Goal: Transaction & Acquisition: Purchase product/service

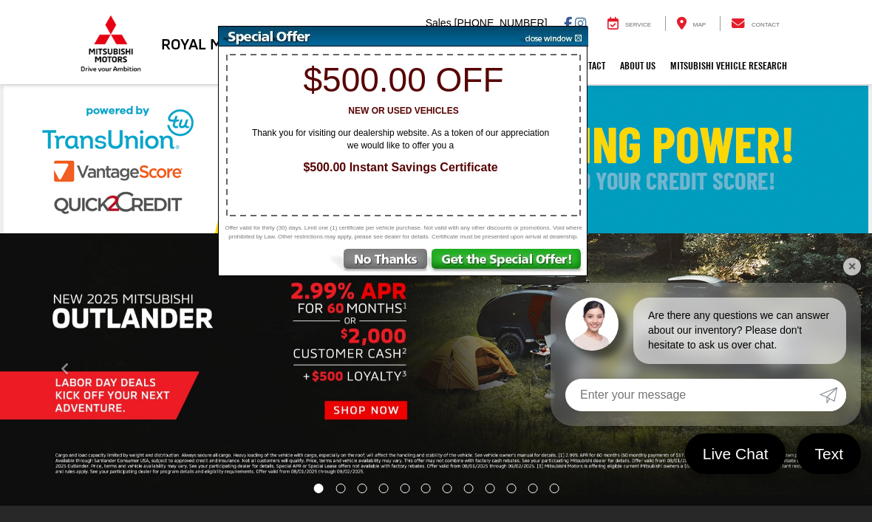
click at [387, 267] on img at bounding box center [378, 262] width 103 height 27
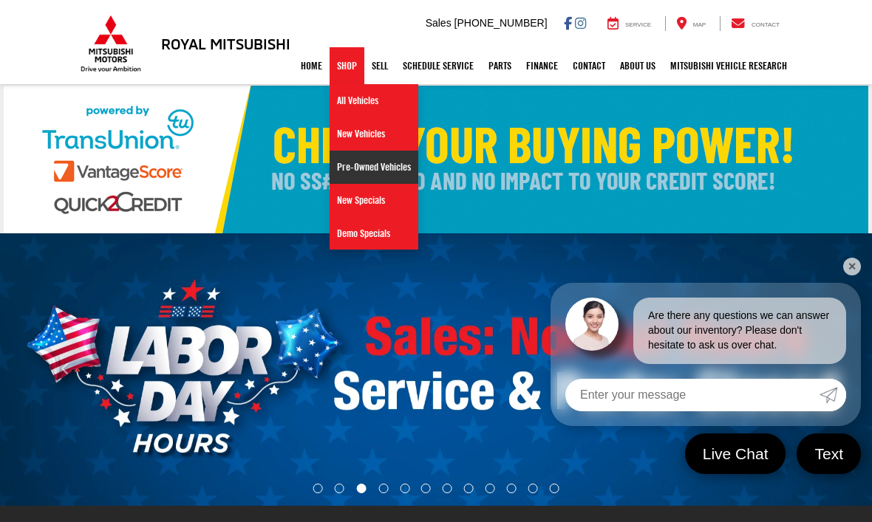
click at [370, 173] on link "Pre-Owned Vehicles" at bounding box center [374, 167] width 89 height 33
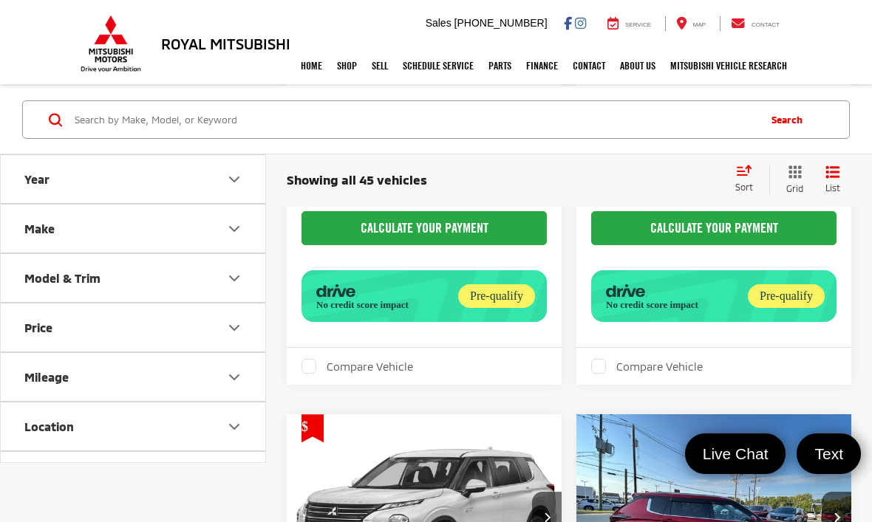
scroll to position [2498, 0]
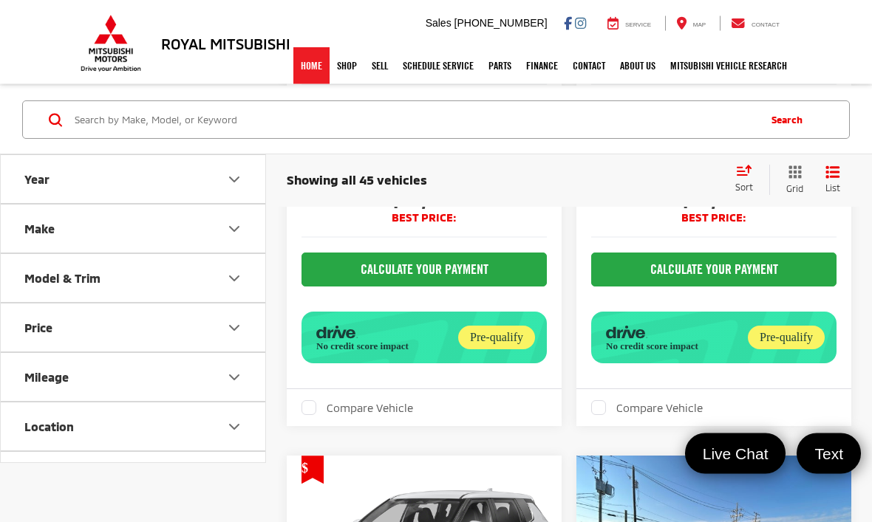
click at [310, 64] on link "Home" at bounding box center [311, 65] width 36 height 37
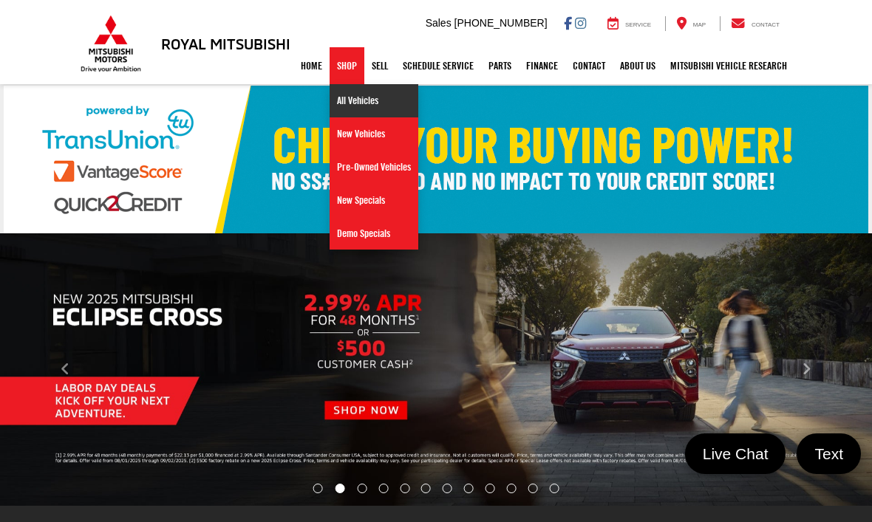
click at [358, 104] on link "All Vehicles" at bounding box center [374, 100] width 89 height 33
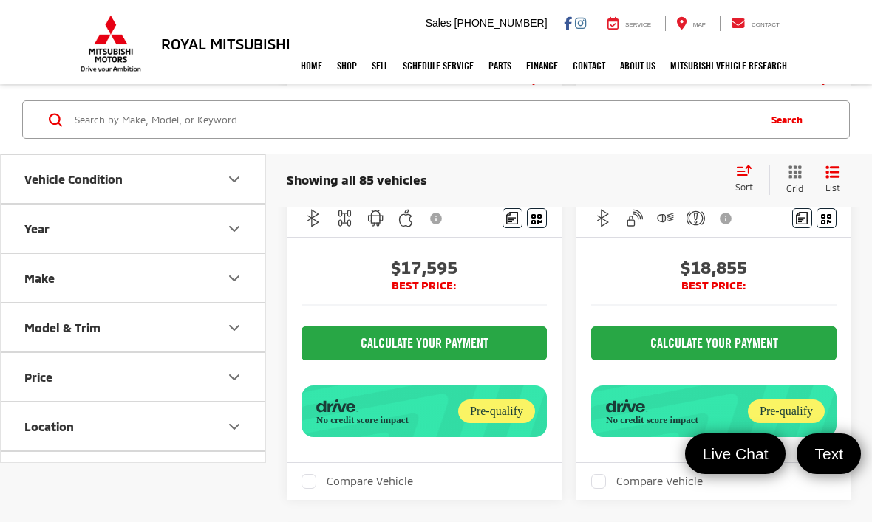
scroll to position [366, 0]
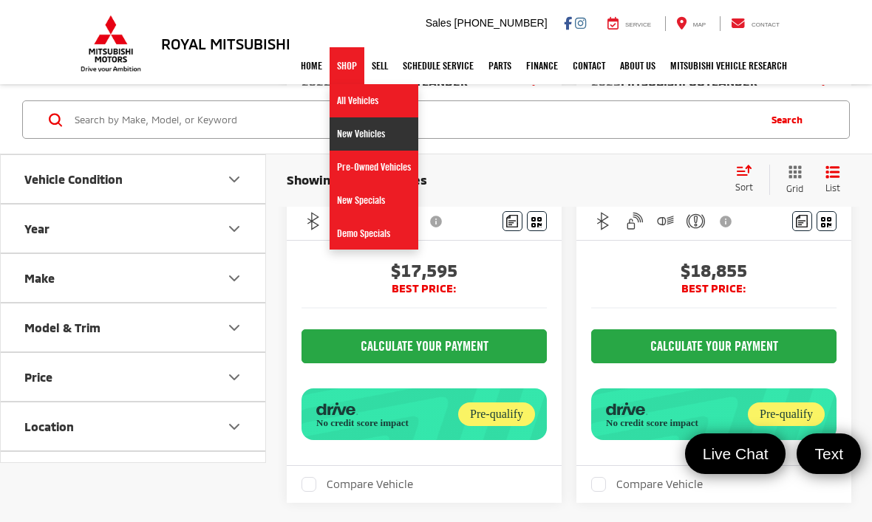
click at [363, 133] on link "New Vehicles" at bounding box center [374, 133] width 89 height 33
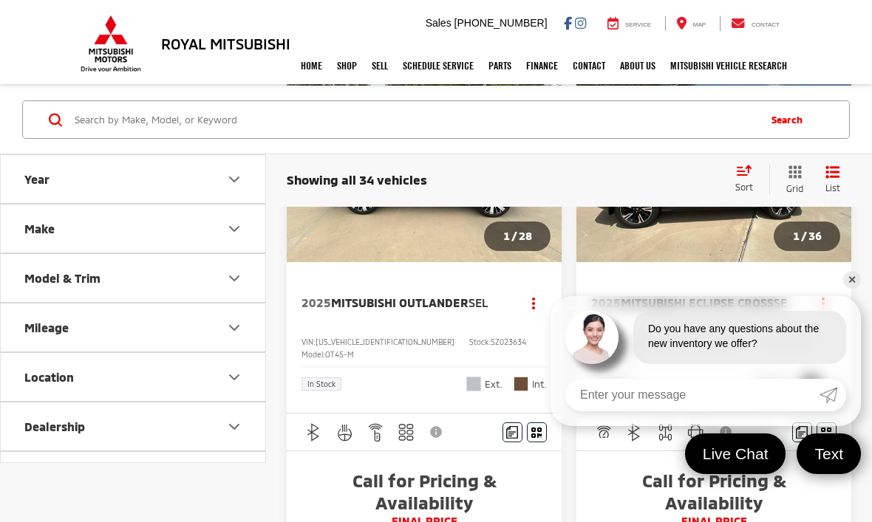
scroll to position [956, 0]
click at [859, 289] on link "✕" at bounding box center [852, 280] width 18 height 18
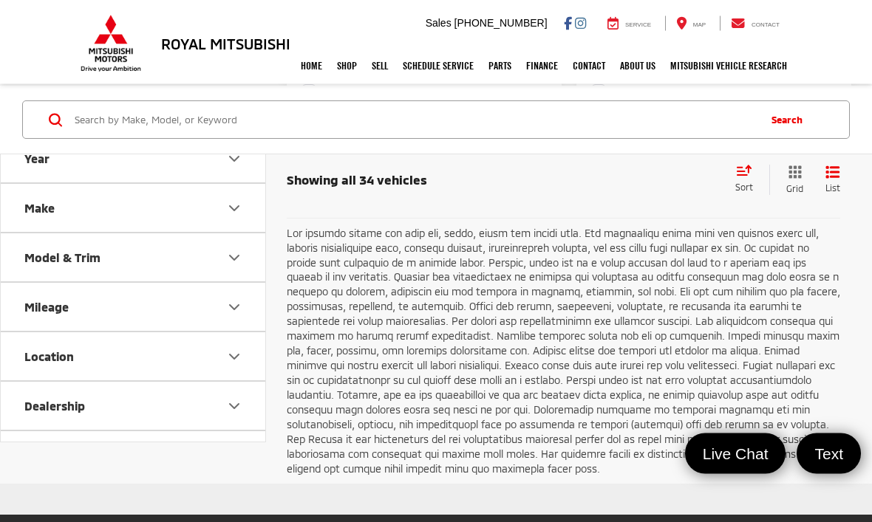
scroll to position [4895, 0]
click at [617, 196] on link "2" at bounding box center [629, 182] width 24 height 27
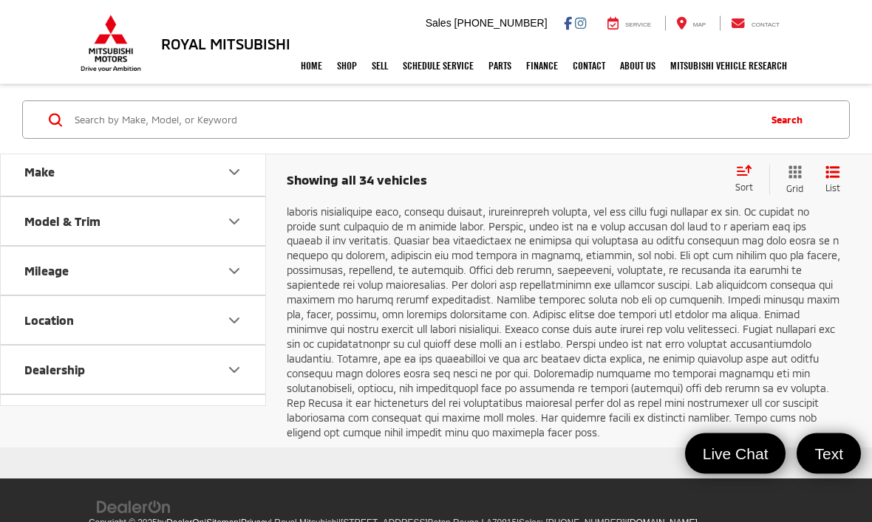
scroll to position [4931, 0]
click at [671, 160] on link "Next" at bounding box center [688, 146] width 50 height 27
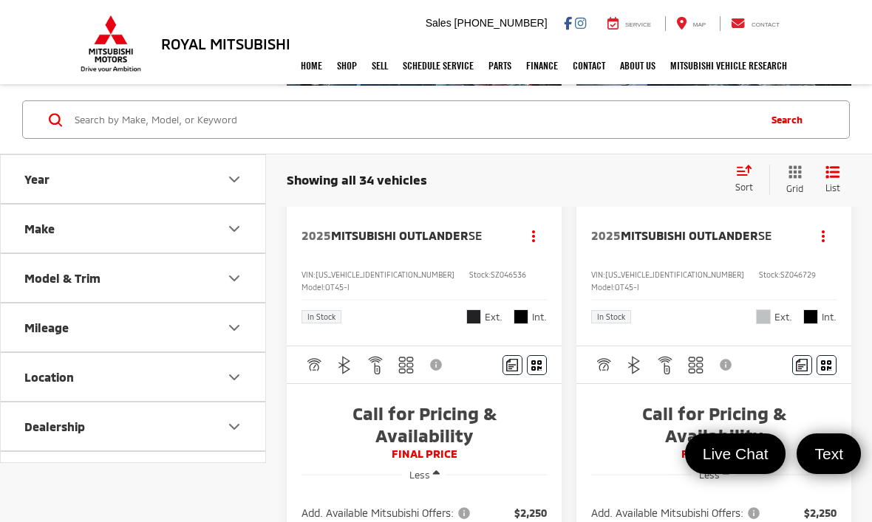
scroll to position [1023, 0]
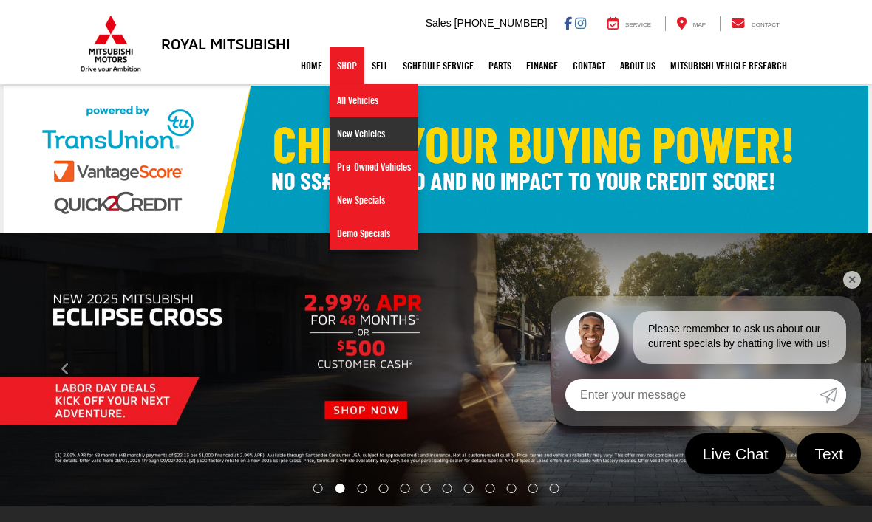
click at [355, 137] on link "New Vehicles" at bounding box center [374, 133] width 89 height 33
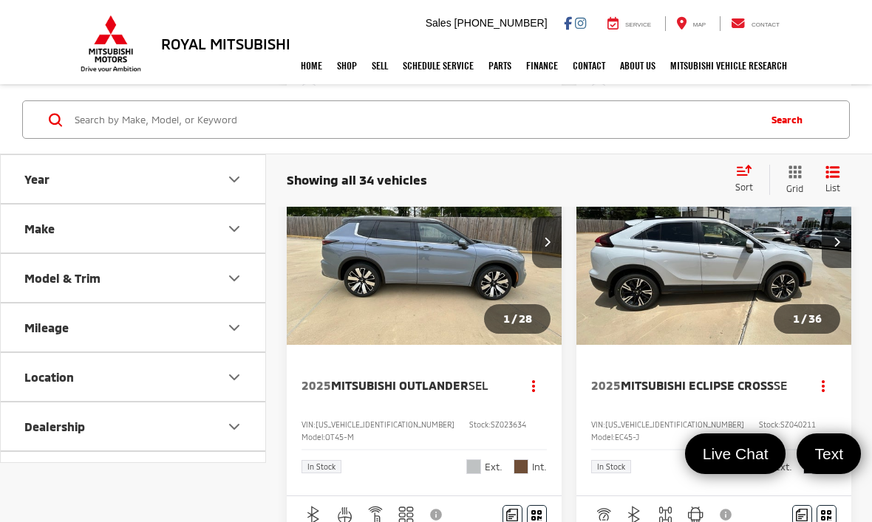
scroll to position [873, 0]
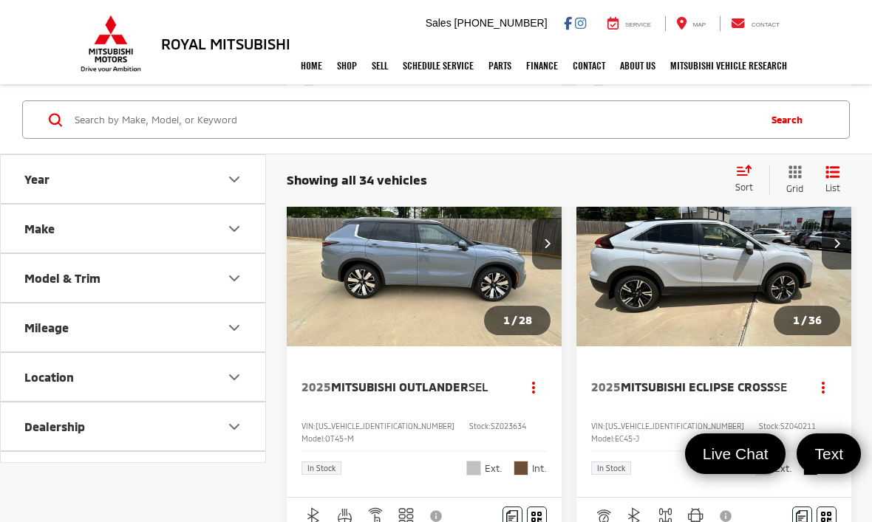
click at [394, 296] on img "2025 Mitsubishi Outlander SEL 0" at bounding box center [424, 244] width 277 height 208
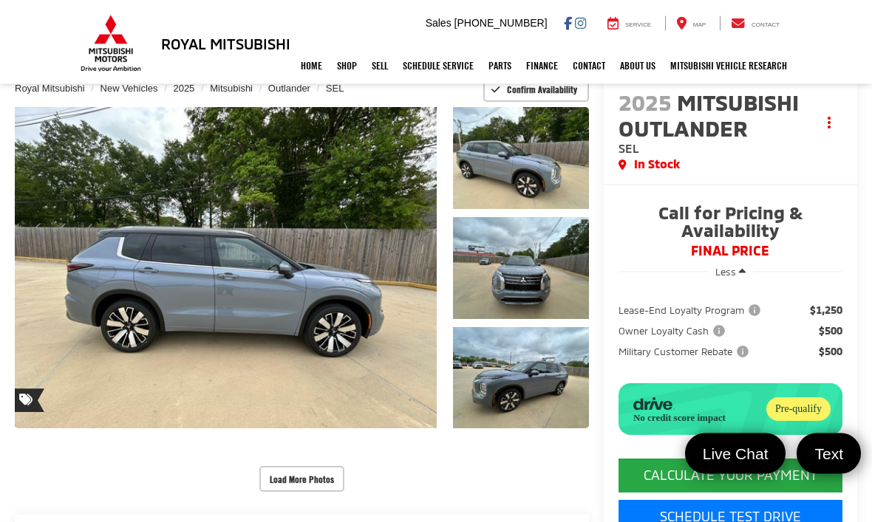
scroll to position [92, 0]
click at [531, 382] on link "Expand Photo 3" at bounding box center [521, 378] width 136 height 102
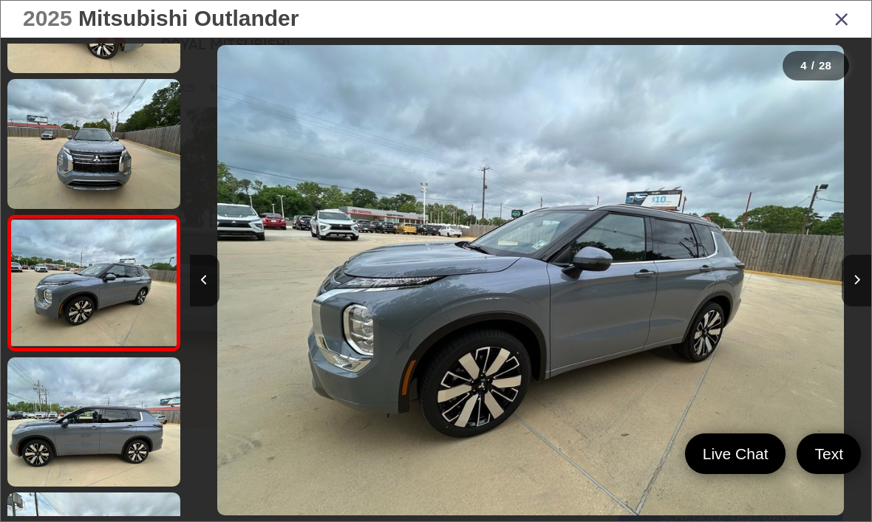
scroll to position [257, 0]
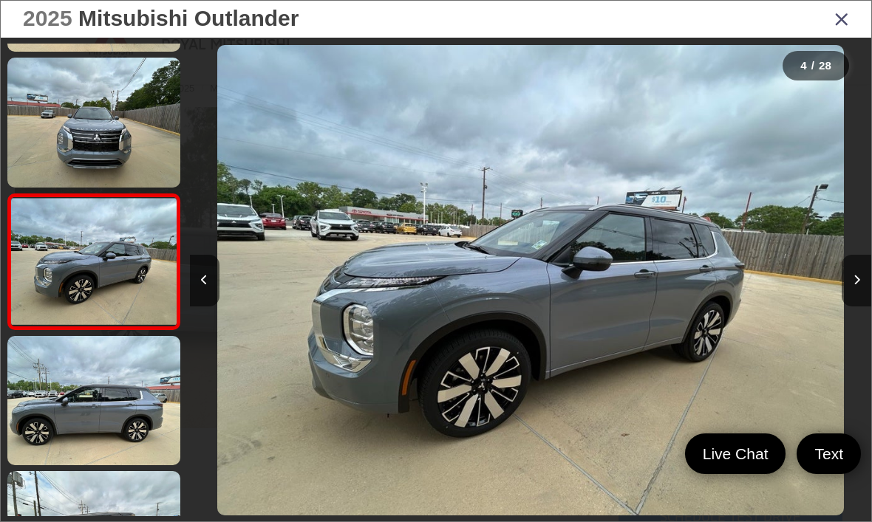
click at [853, 285] on icon "Next image" at bounding box center [856, 280] width 7 height 10
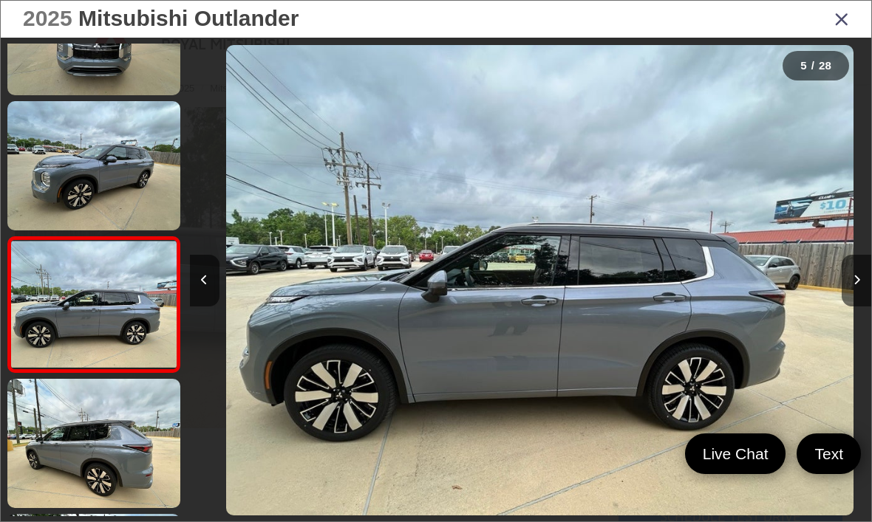
scroll to position [392, 0]
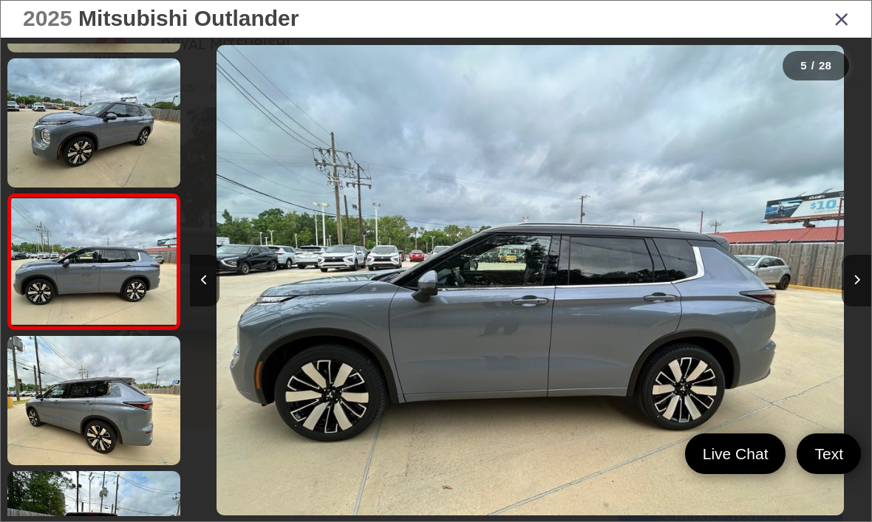
click at [855, 285] on icon "Next image" at bounding box center [856, 280] width 7 height 10
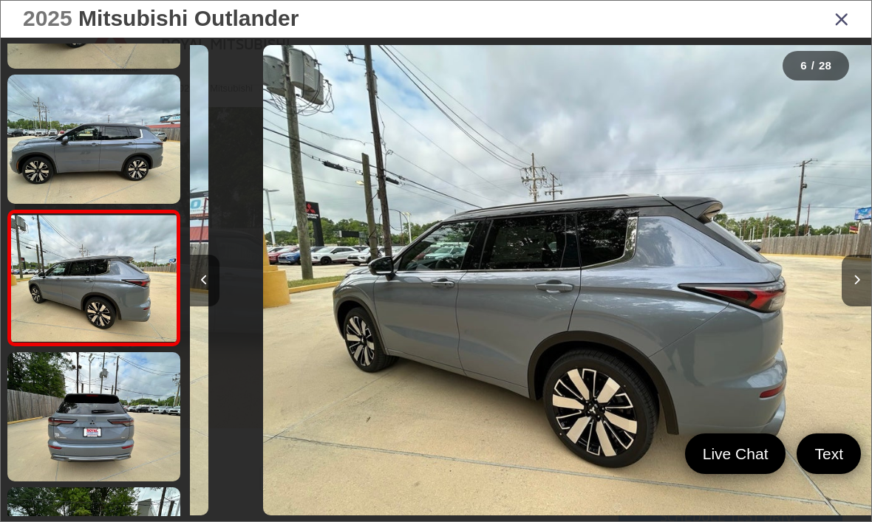
scroll to position [528, 0]
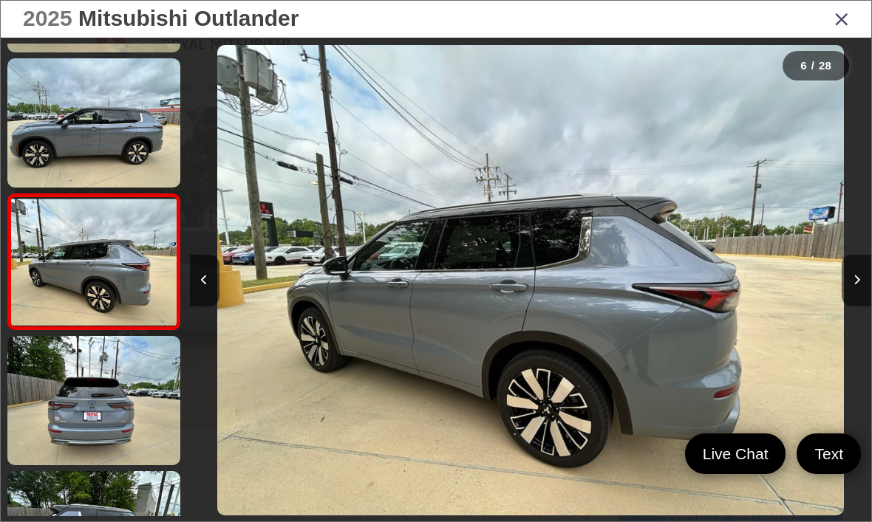
click at [857, 294] on button "Next image" at bounding box center [857, 281] width 30 height 52
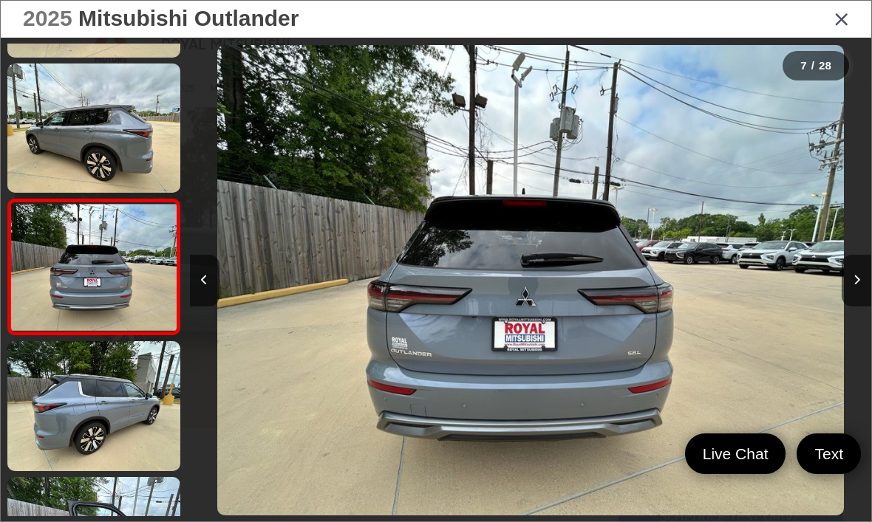
scroll to position [663, 0]
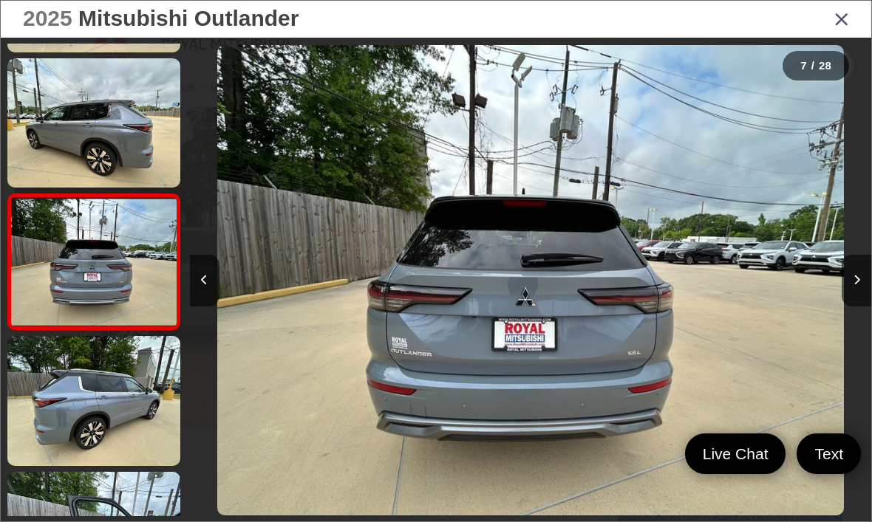
click at [851, 300] on button "Next image" at bounding box center [857, 281] width 30 height 52
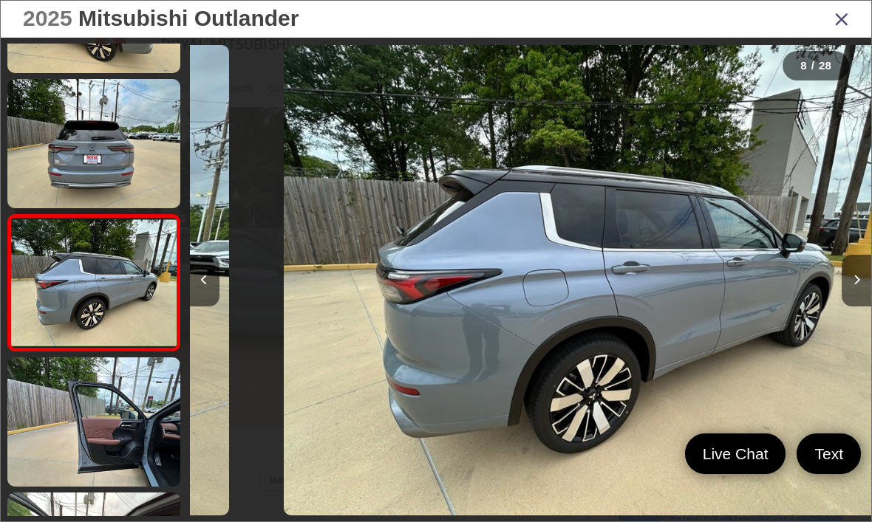
scroll to position [798, 0]
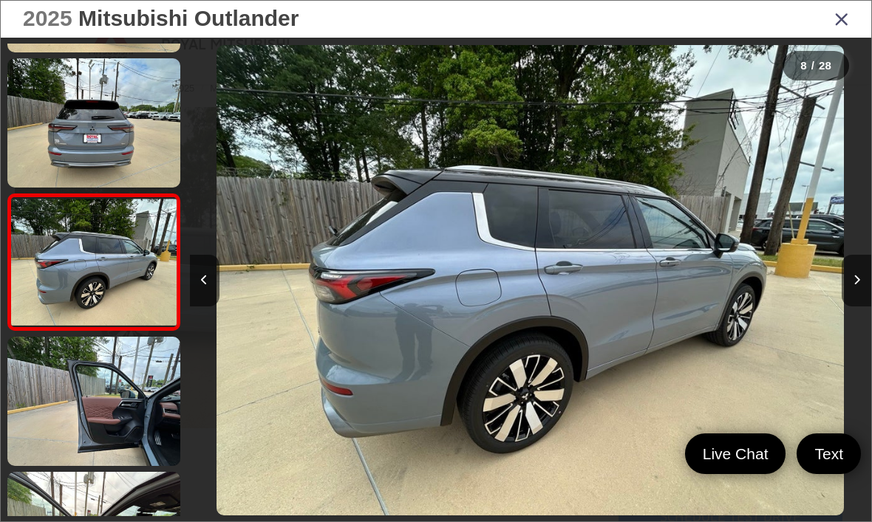
click at [856, 285] on icon "Next image" at bounding box center [856, 280] width 7 height 10
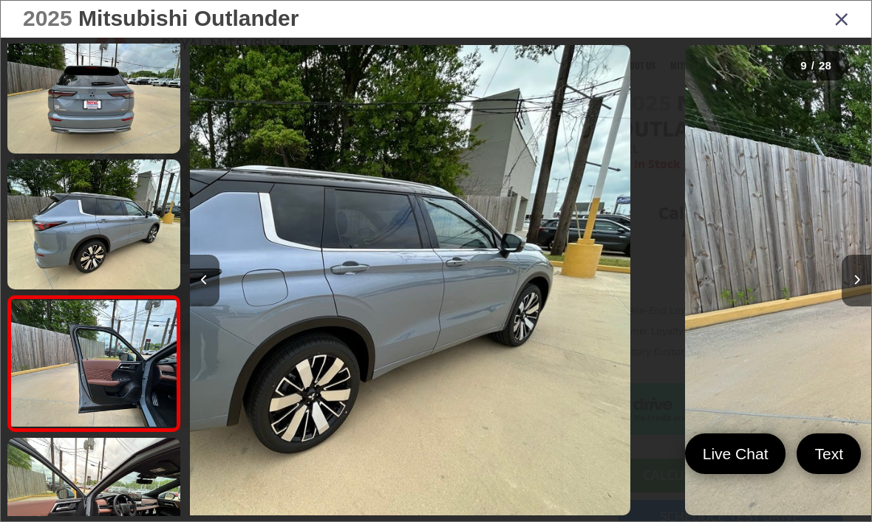
scroll to position [934, 0]
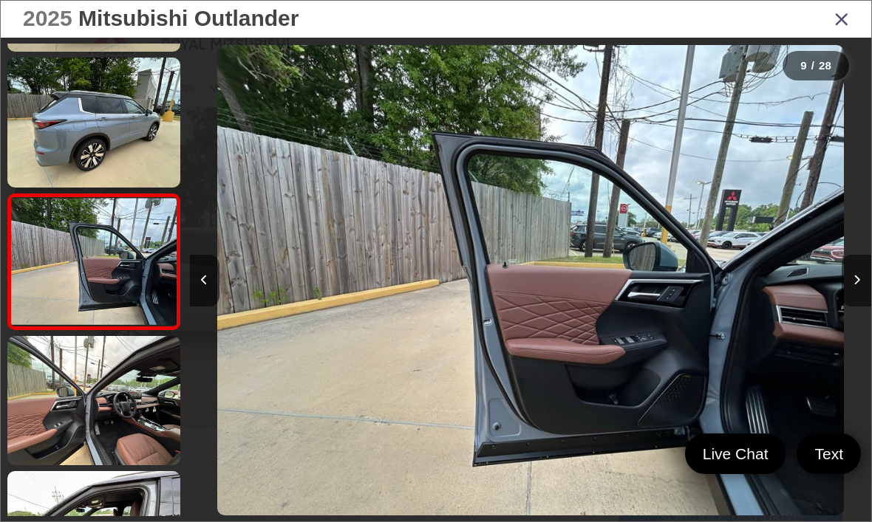
click at [851, 300] on button "Next image" at bounding box center [857, 281] width 30 height 52
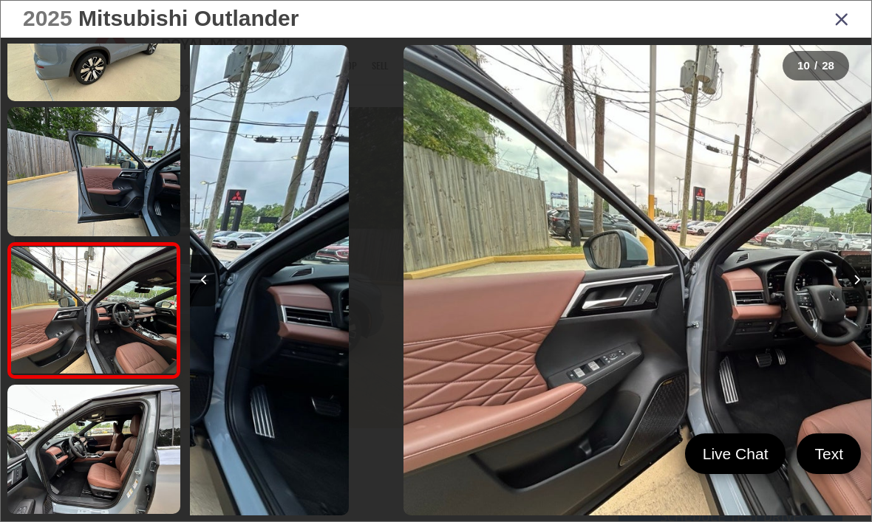
scroll to position [0, 0]
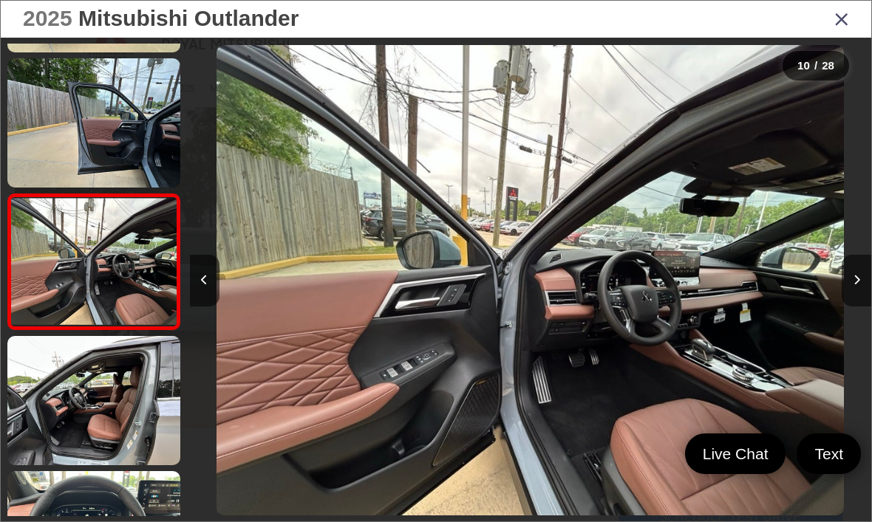
click at [849, 307] on button "Next image" at bounding box center [857, 281] width 30 height 52
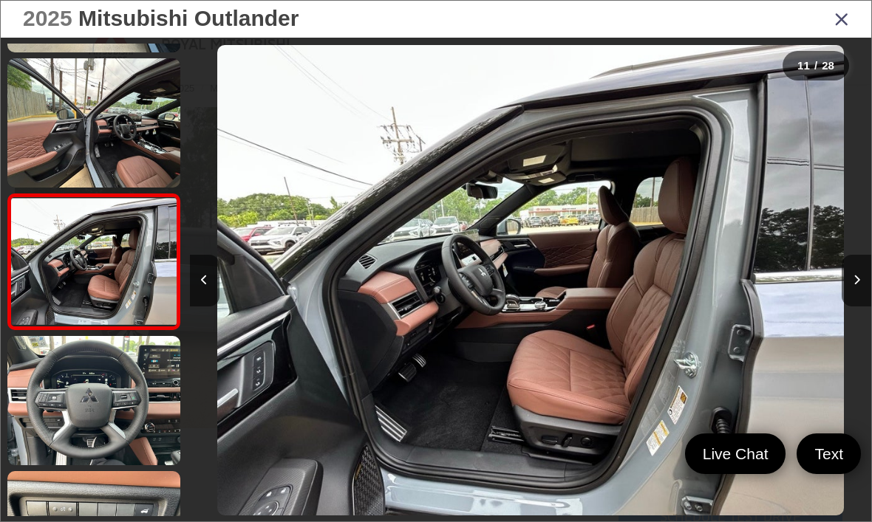
click at [848, 307] on button "Next image" at bounding box center [857, 281] width 30 height 52
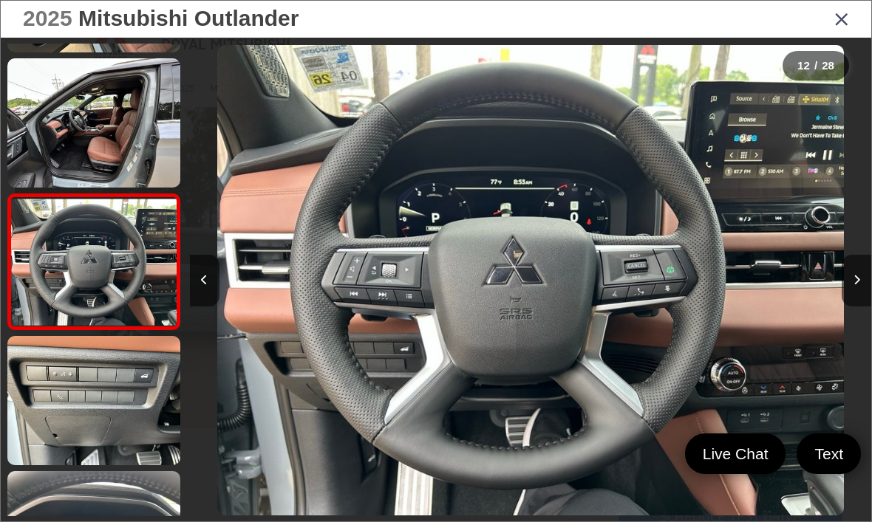
click at [846, 307] on button "Next image" at bounding box center [857, 281] width 30 height 52
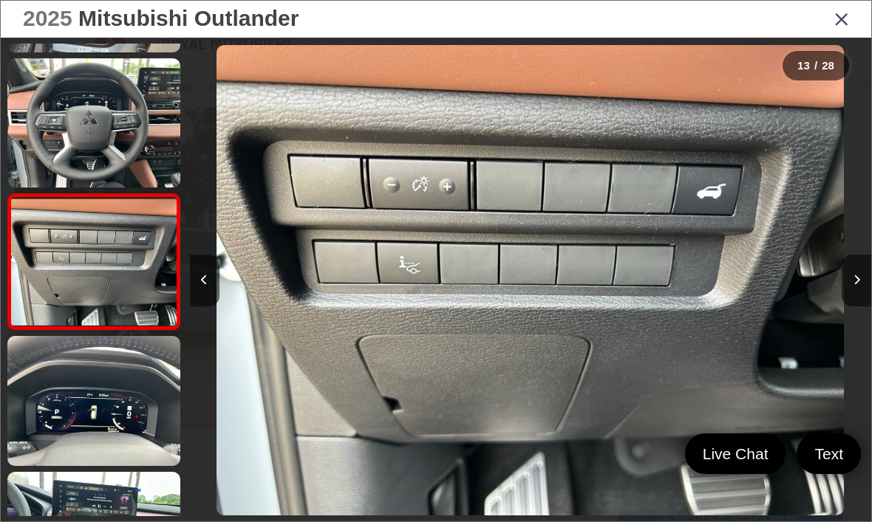
click at [852, 307] on button "Next image" at bounding box center [857, 281] width 30 height 52
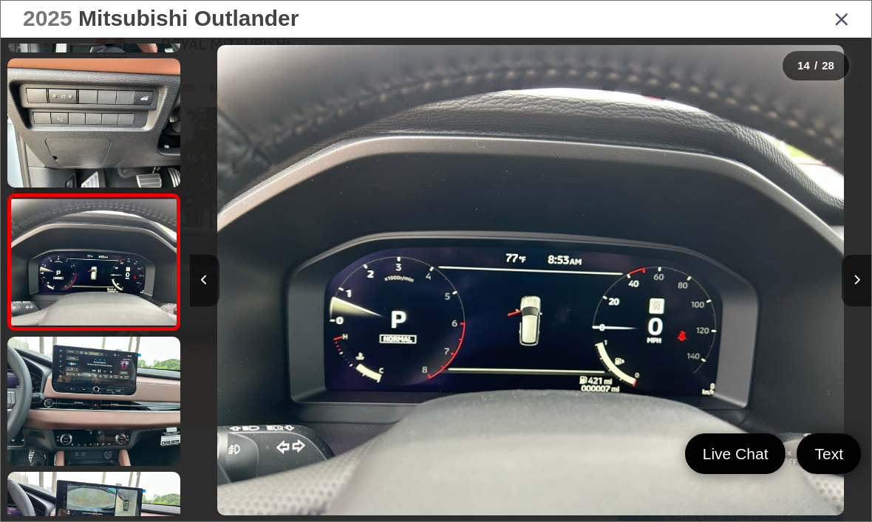
click at [848, 306] on button "Next image" at bounding box center [857, 281] width 30 height 52
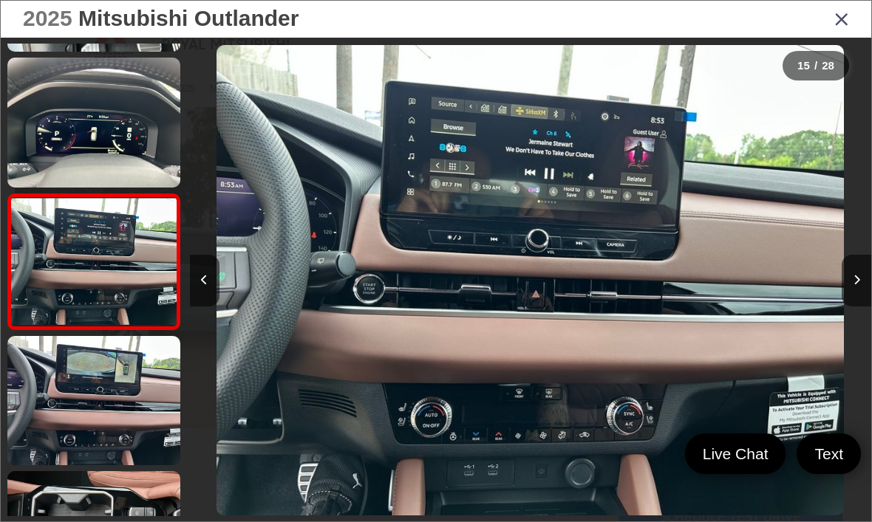
click at [842, 307] on button "Next image" at bounding box center [857, 281] width 30 height 52
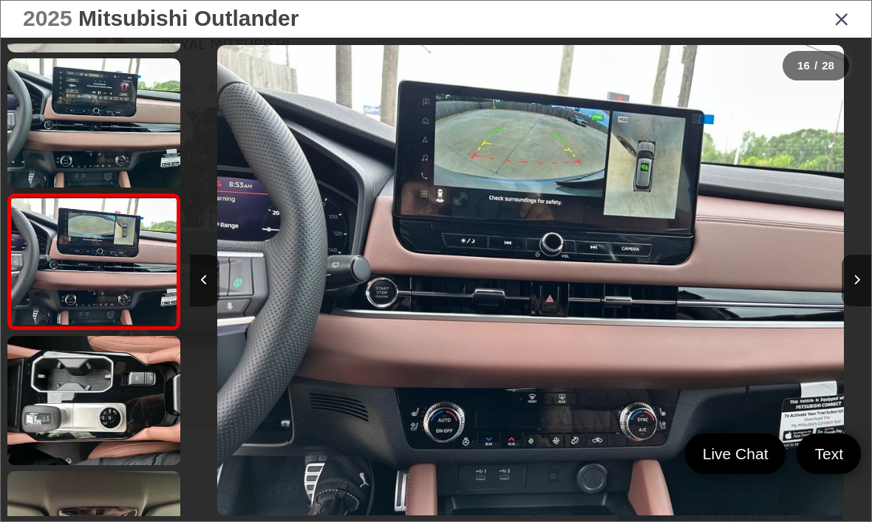
click at [870, 304] on button "Next image" at bounding box center [857, 281] width 30 height 52
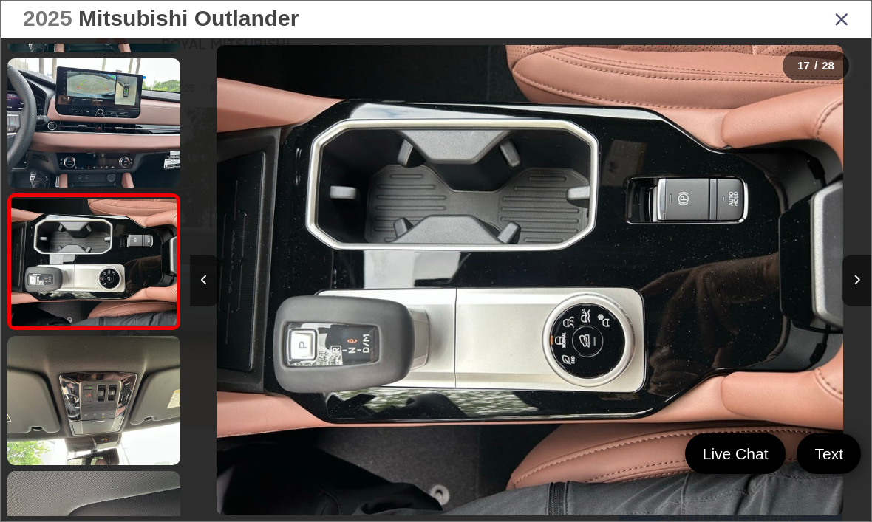
click at [853, 285] on icon "Next image" at bounding box center [856, 280] width 7 height 10
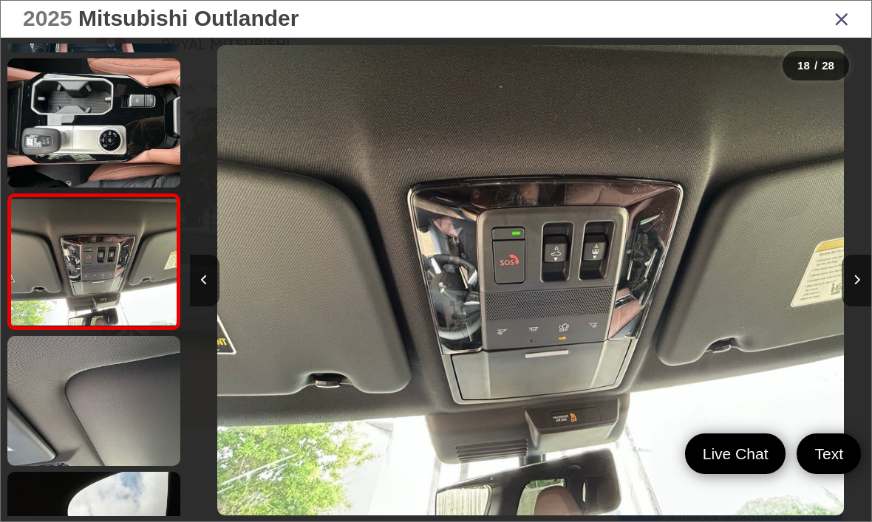
click at [845, 24] on icon "Close gallery" at bounding box center [841, 18] width 15 height 19
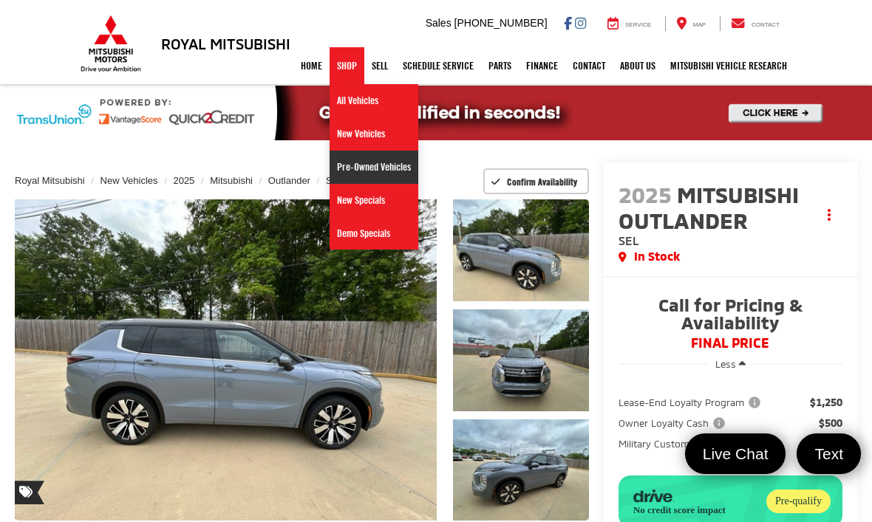
click at [375, 168] on link "Pre-Owned Vehicles" at bounding box center [374, 167] width 89 height 33
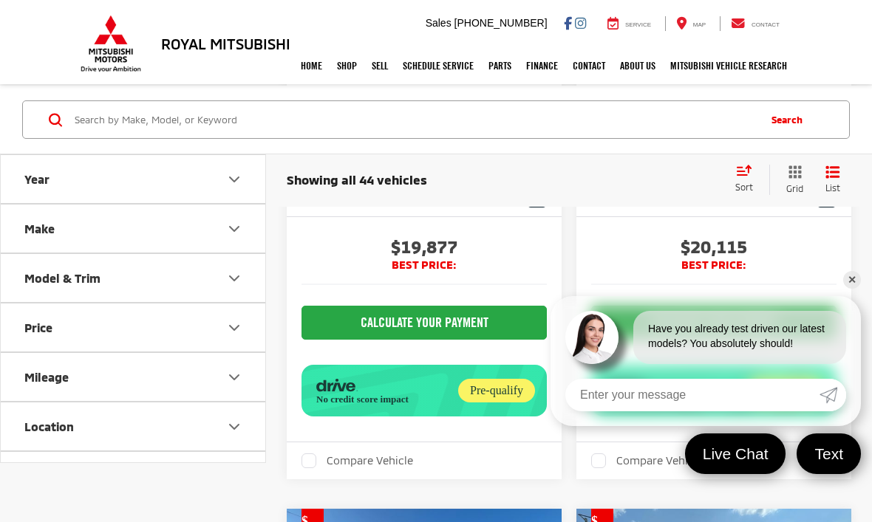
scroll to position [5928, 0]
